Goal: Information Seeking & Learning: Find specific fact

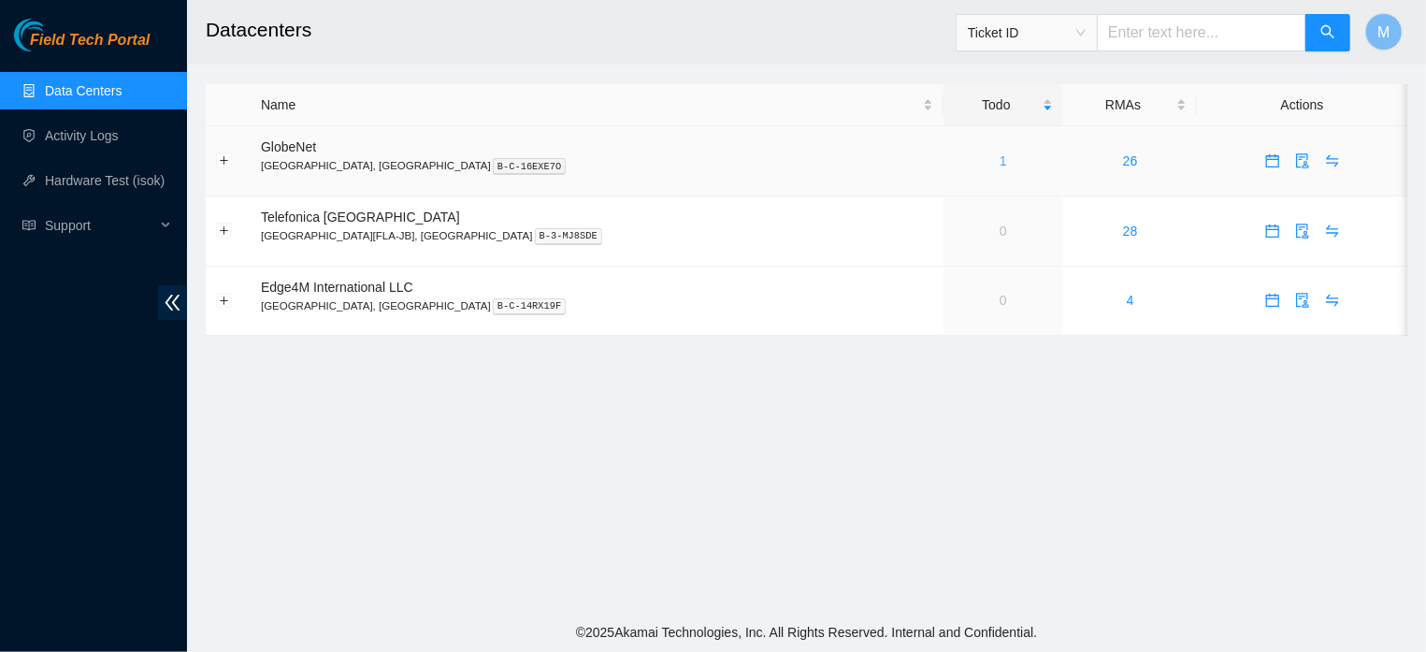
click at [1000, 165] on link "1" at bounding box center [1003, 160] width 7 height 15
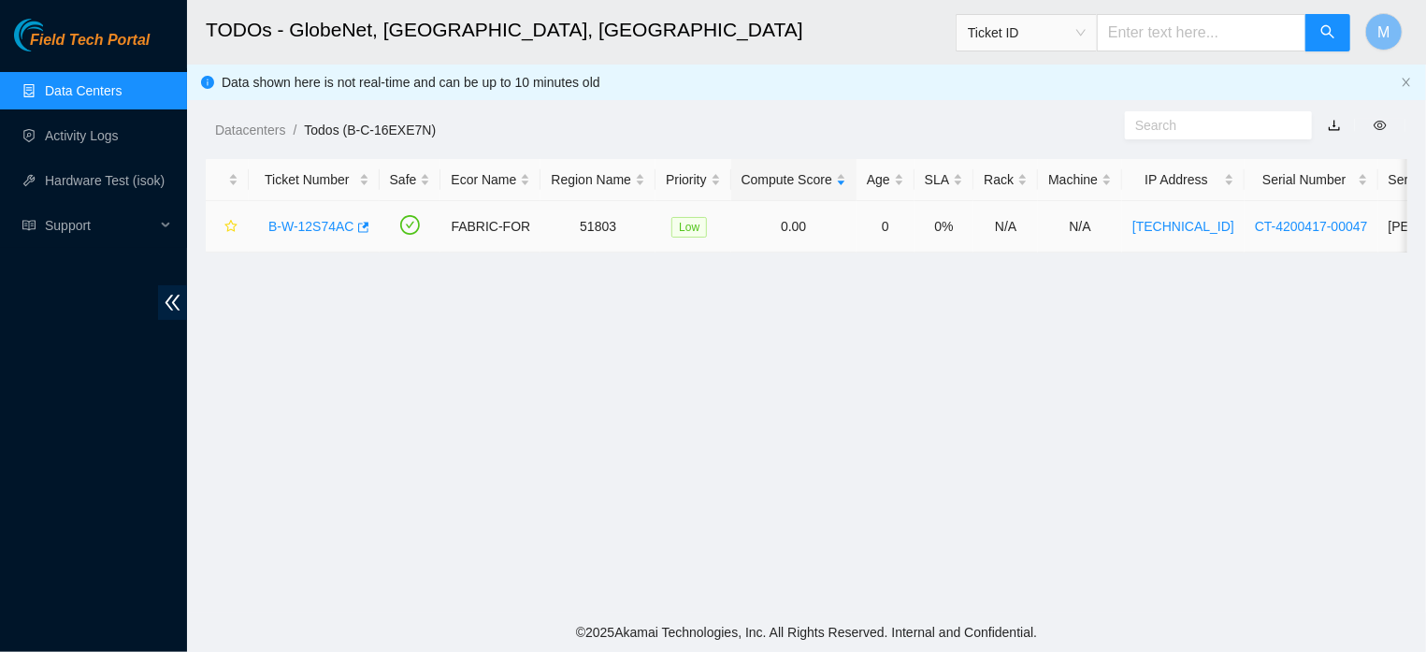
click at [314, 229] on link "B-W-12S74AC" at bounding box center [311, 226] width 86 height 15
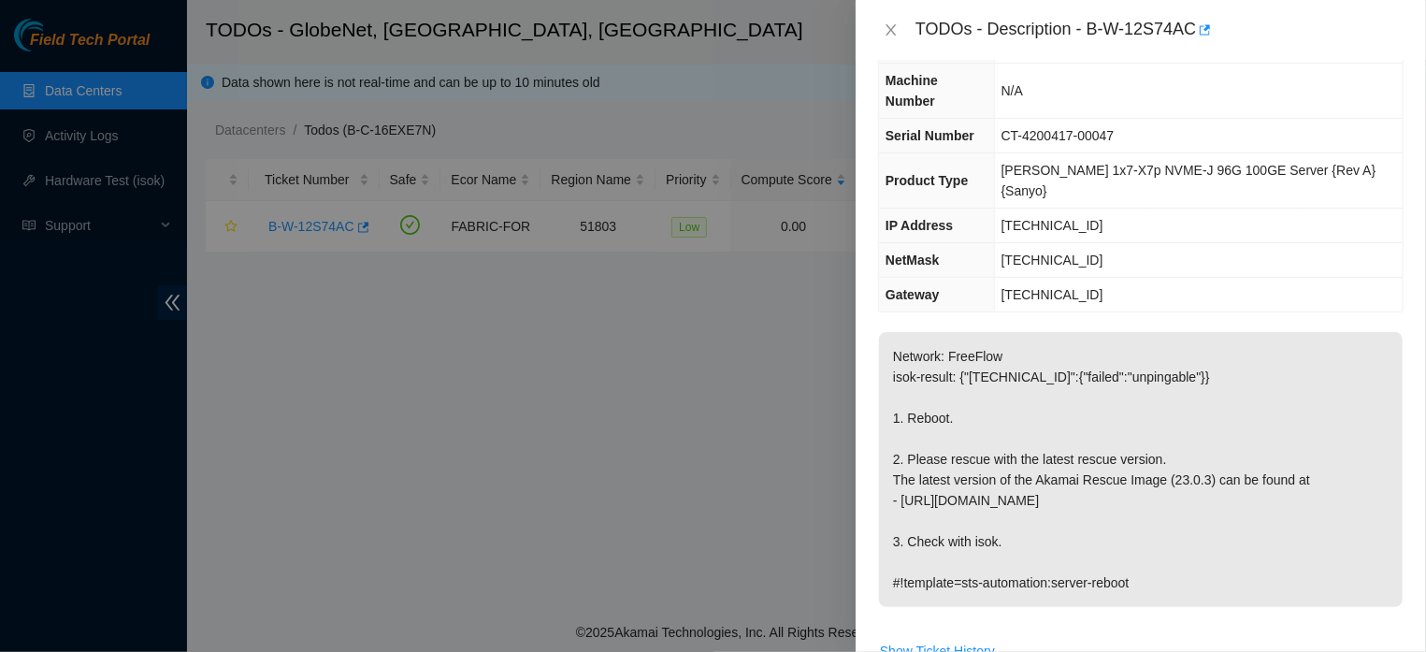
scroll to position [91, 0]
click at [888, 330] on p "Network: FreeFlow isok-result: {"[TECHNICAL_ID]":{"failed":"unpingable"}} 1. Re…" at bounding box center [1141, 467] width 524 height 275
drag, startPoint x: 892, startPoint y: 313, endPoint x: 1170, endPoint y: 542, distance: 360.0
click at [1170, 542] on p "Network: FreeFlow isok-result: {"[TECHNICAL_ID]":{"failed":"unpingable"}} 1. Re…" at bounding box center [1141, 467] width 524 height 275
copy p "Network: FreeFlow isok-result: {"[TECHNICAL_ID]":{"failed":"unpingable"}} 1. Re…"
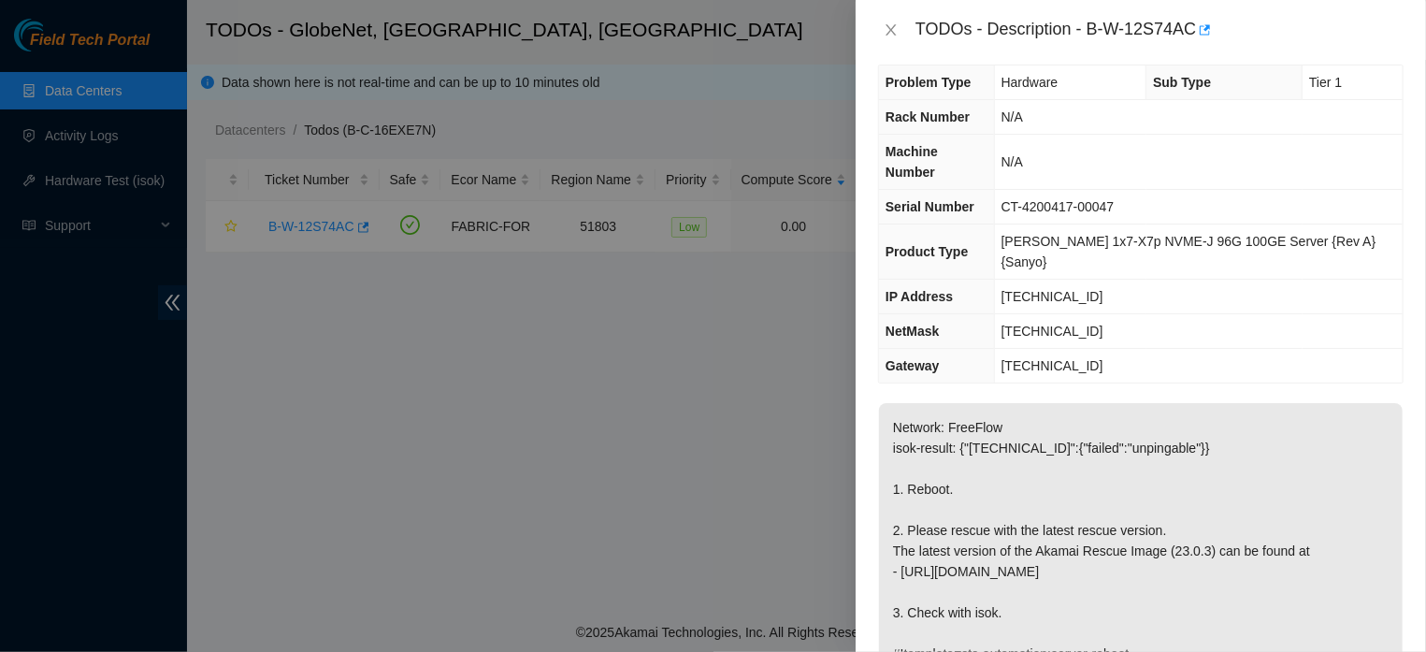
scroll to position [0, 0]
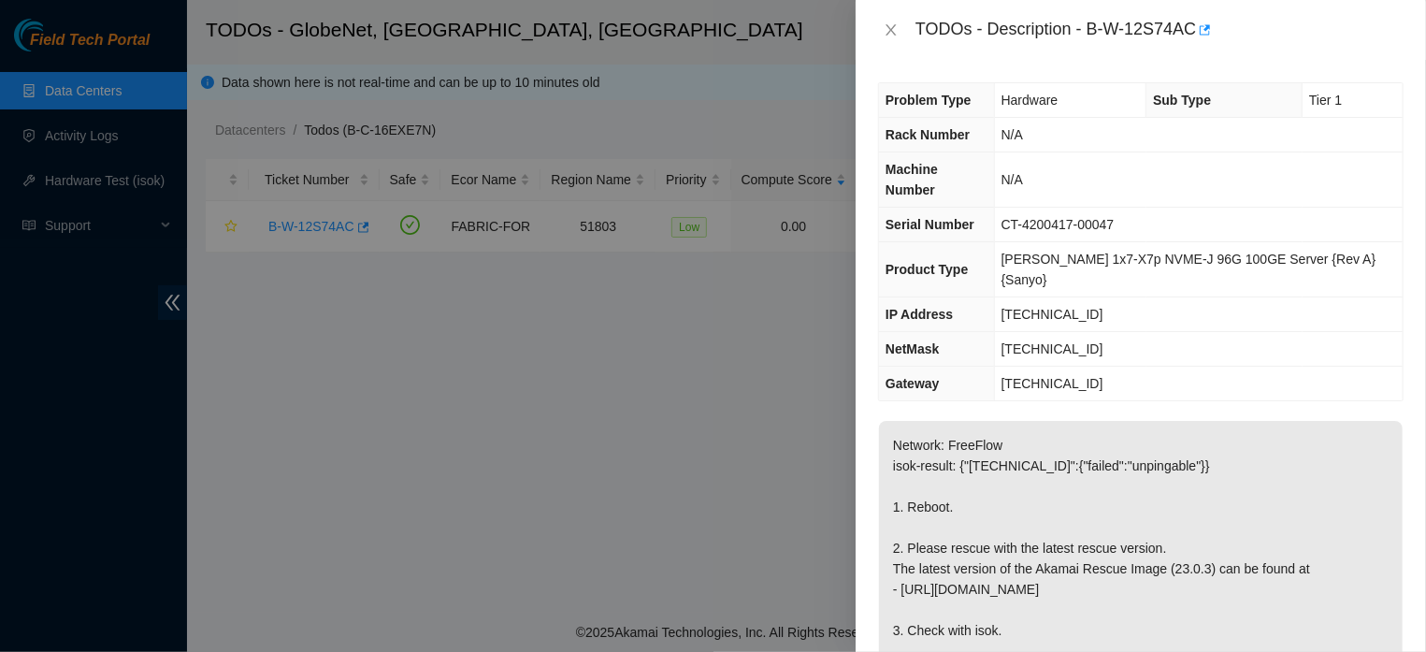
click at [1261, 367] on td "[TECHNICAL_ID]" at bounding box center [1198, 384] width 409 height 35
drag, startPoint x: 1261, startPoint y: 340, endPoint x: 742, endPoint y: 397, distance: 523.0
click at [856, 397] on div "Problem Type Hardware Sub Type Tier 1 Rack Number N/A Machine Number N/A Serial…" at bounding box center [1141, 356] width 570 height 592
click at [897, 36] on icon "close" at bounding box center [891, 29] width 15 height 15
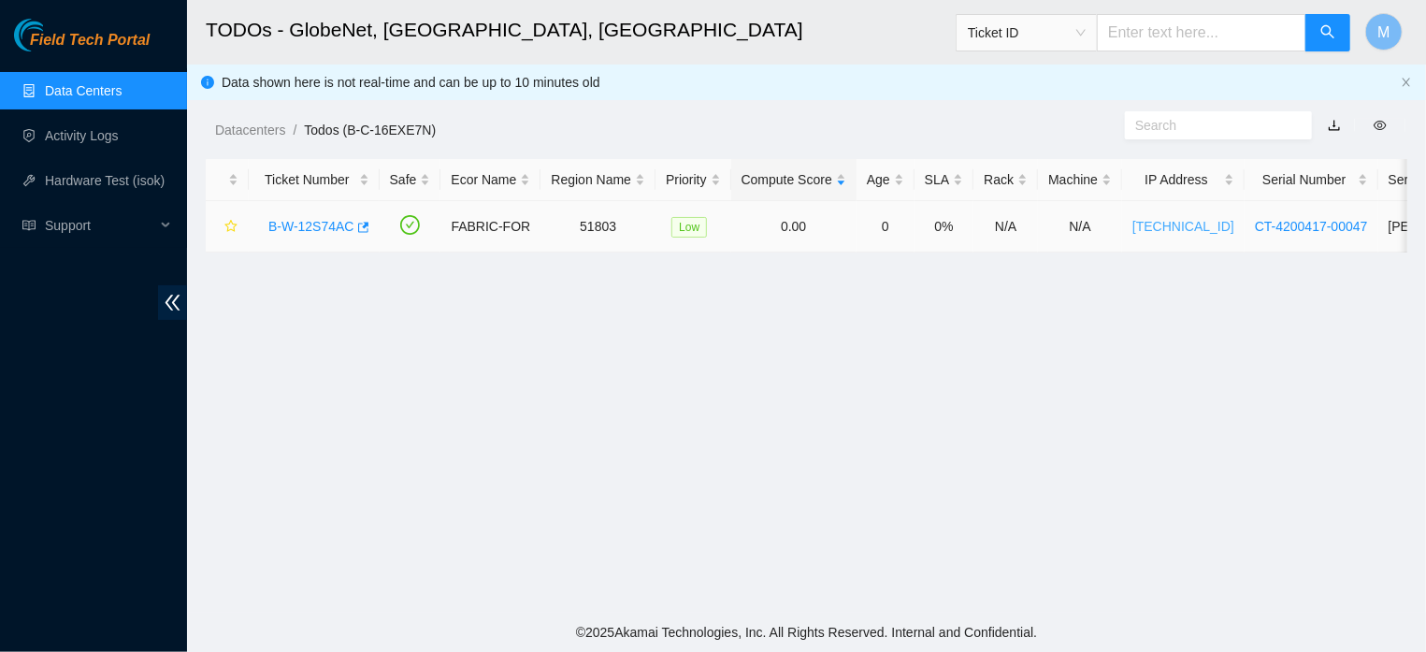
click at [1160, 219] on link "[TECHNICAL_ID]" at bounding box center [1183, 226] width 102 height 15
